Goal: Task Accomplishment & Management: Complete application form

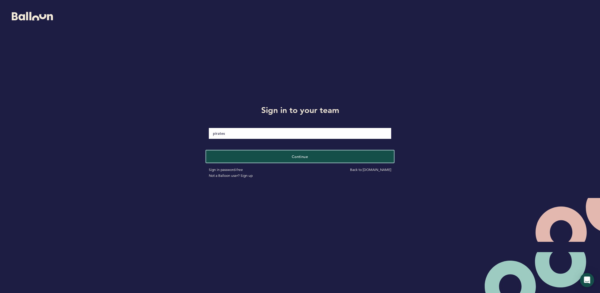
click at [315, 157] on button "Continue" at bounding box center [300, 156] width 188 height 12
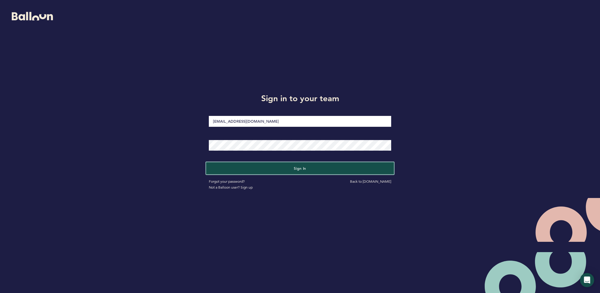
click at [312, 165] on button "Sign in" at bounding box center [300, 168] width 188 height 12
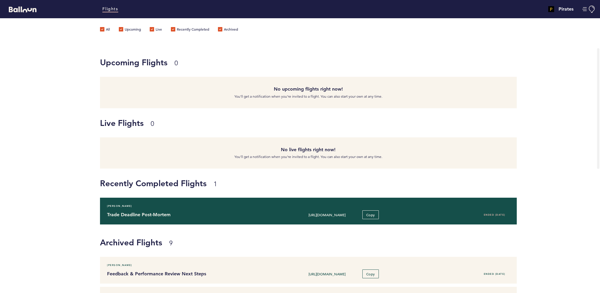
click at [256, 205] on div "[PERSON_NAME]" at bounding box center [309, 206] width 412 height 6
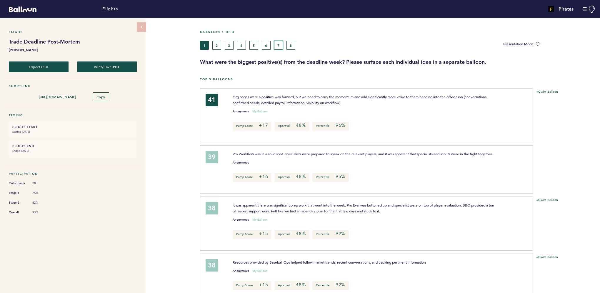
click at [278, 44] on button "7" at bounding box center [278, 45] width 9 height 9
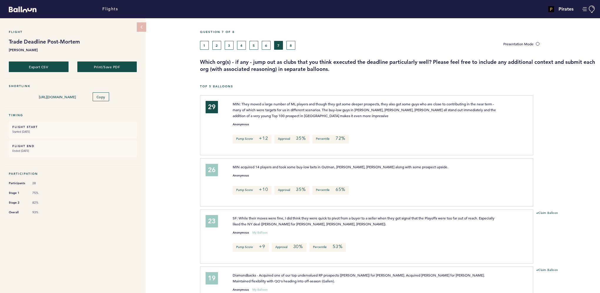
drag, startPoint x: 296, startPoint y: 45, endPoint x: 292, endPoint y: 47, distance: 4.3
click at [293, 46] on div "1 2 3 4 5 6 7 8" at bounding box center [347, 45] width 295 height 9
click at [291, 46] on button "8" at bounding box center [291, 45] width 9 height 9
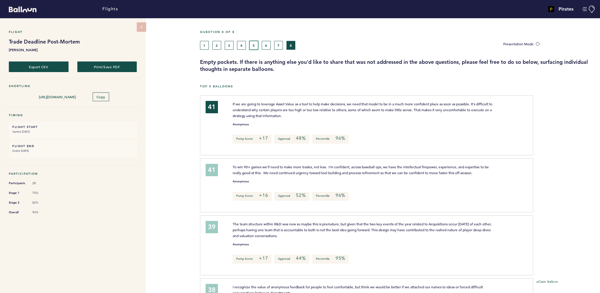
click at [255, 45] on button "5" at bounding box center [254, 45] width 9 height 9
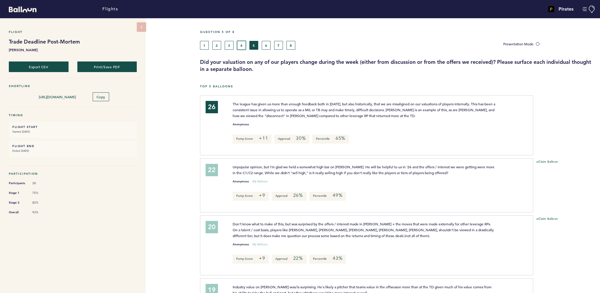
click at [244, 44] on button "4" at bounding box center [241, 45] width 9 height 9
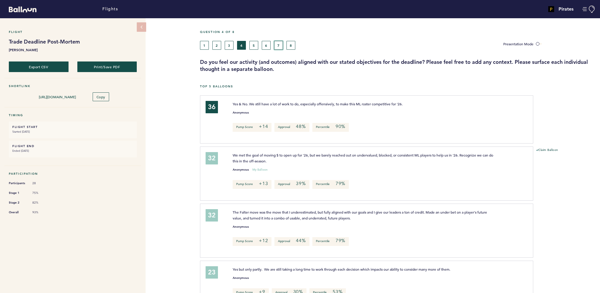
click at [278, 45] on button "7" at bounding box center [278, 45] width 9 height 9
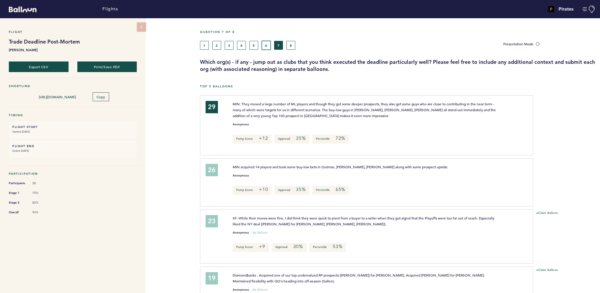
click at [265, 47] on button "6" at bounding box center [266, 45] width 9 height 9
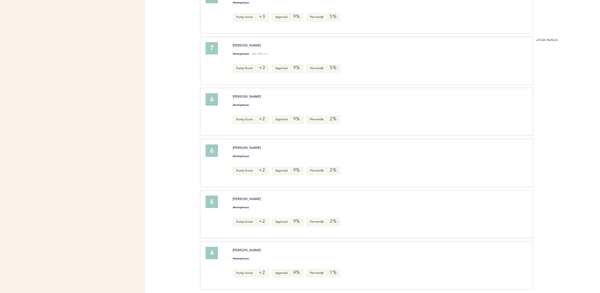
scroll to position [1155, 0]
